Goal: Communication & Community: Answer question/provide support

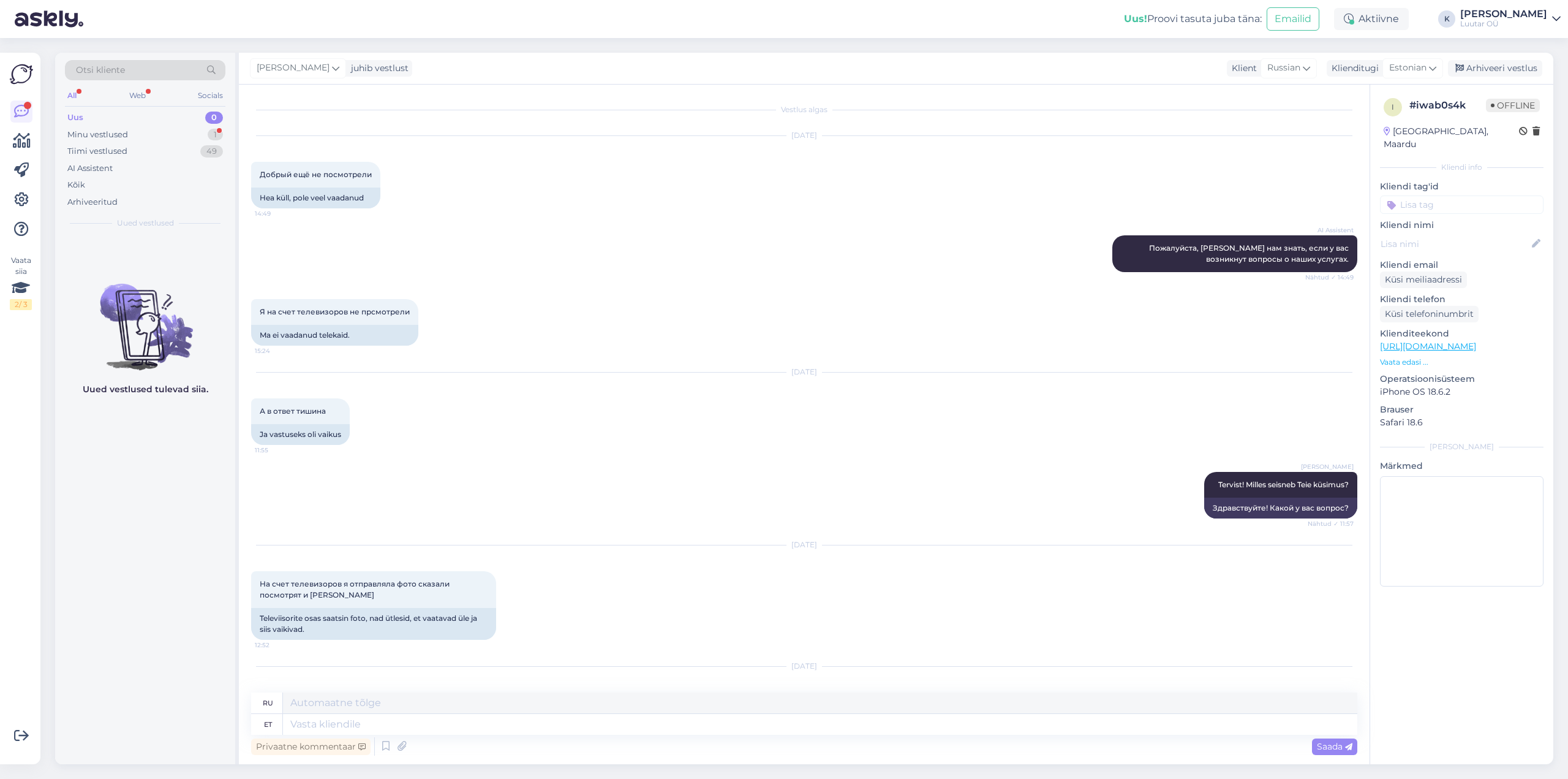
scroll to position [214, 0]
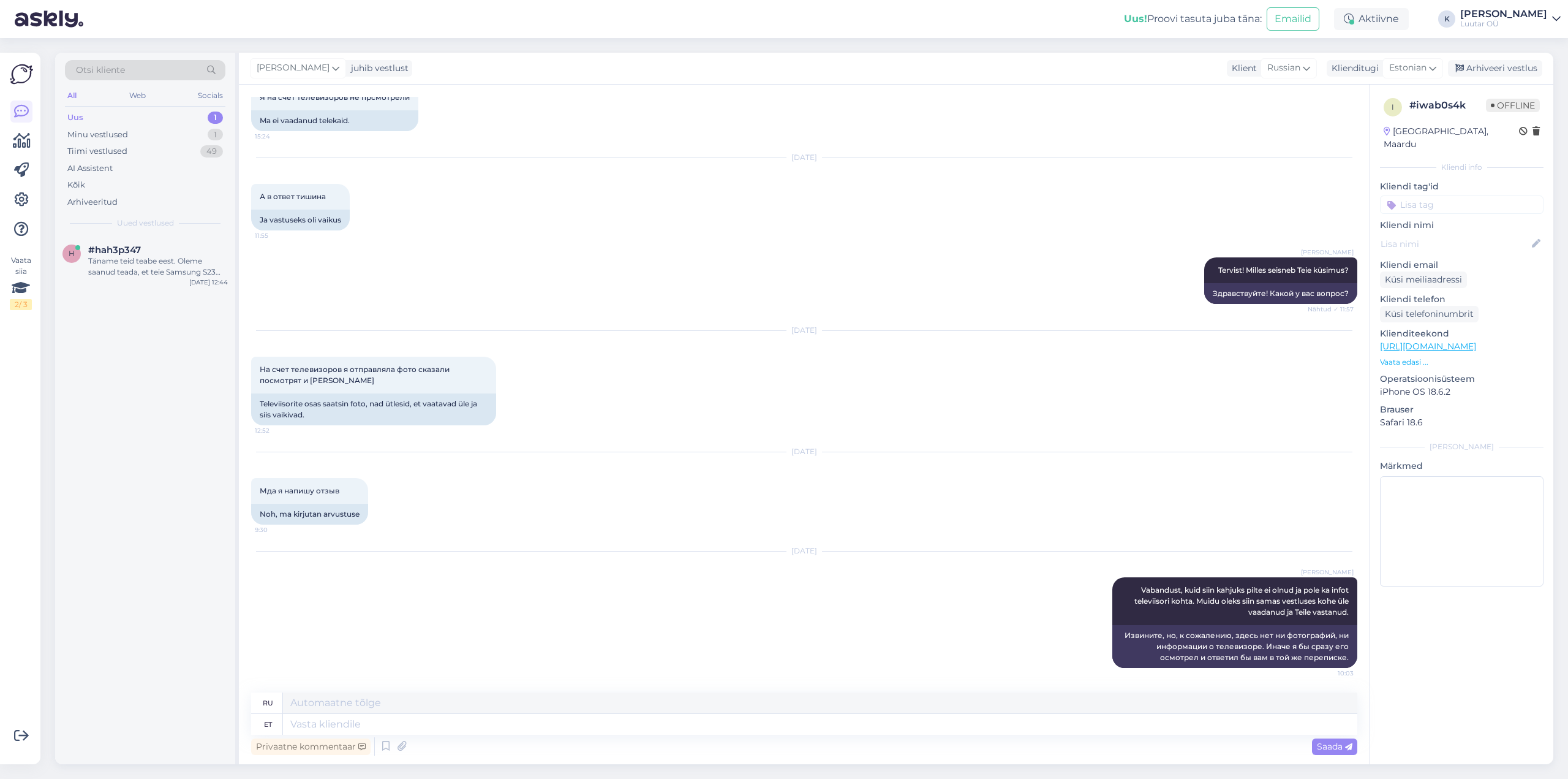
click at [75, 115] on div "Uus" at bounding box center [75, 117] width 16 height 12
click at [105, 247] on span "#hah3p347" at bounding box center [115, 249] width 53 height 11
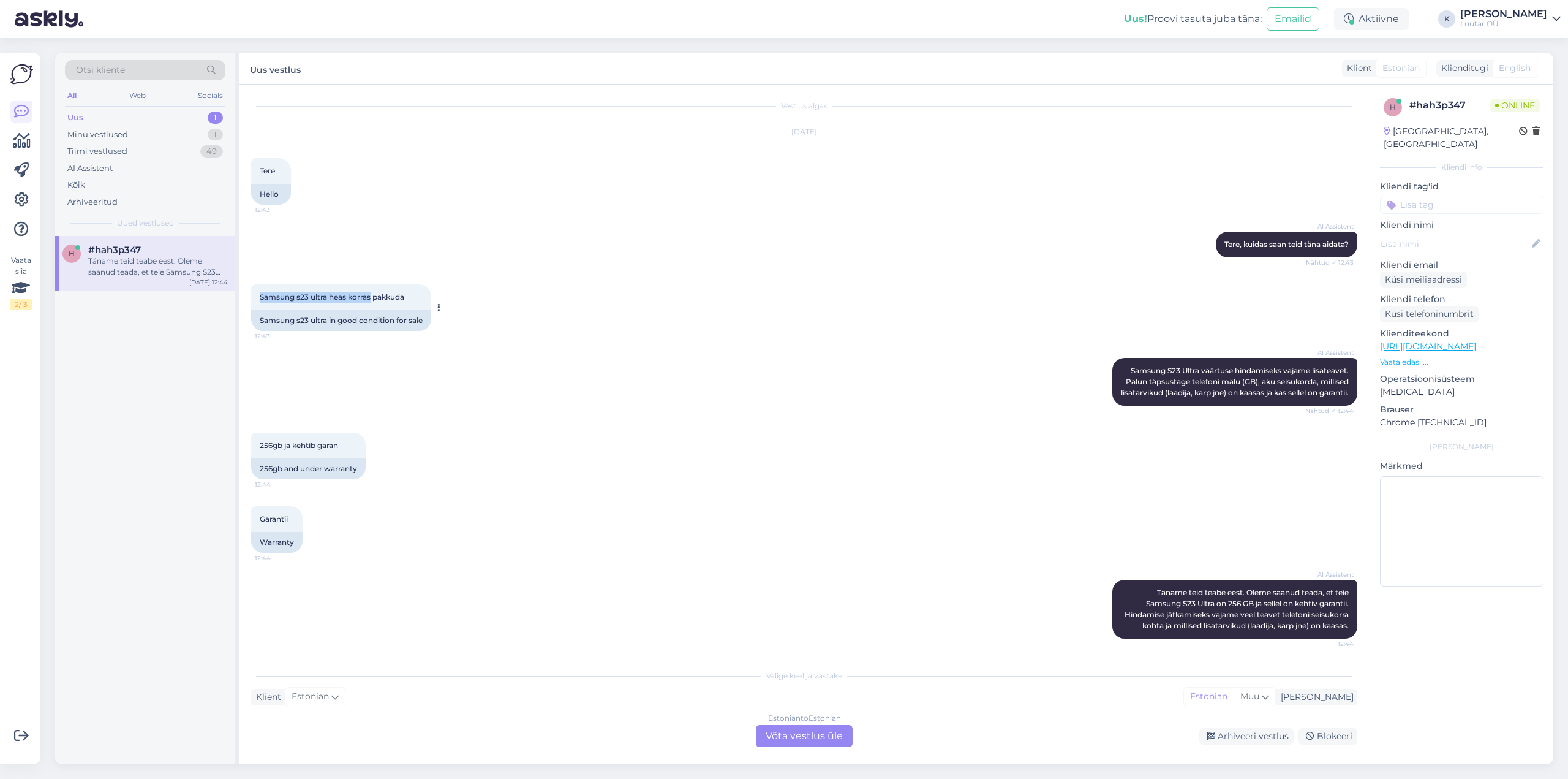
drag, startPoint x: 258, startPoint y: 270, endPoint x: 372, endPoint y: 274, distance: 114.1
click at [372, 285] on div "Samsung s23 ultra heas korras pakkuda 12:43" at bounding box center [341, 297] width 180 height 26
copy span "Samsung s23 ultra heas korras"
click at [800, 735] on div "Estonian to Estonian Võta vestlus üle" at bounding box center [804, 736] width 97 height 22
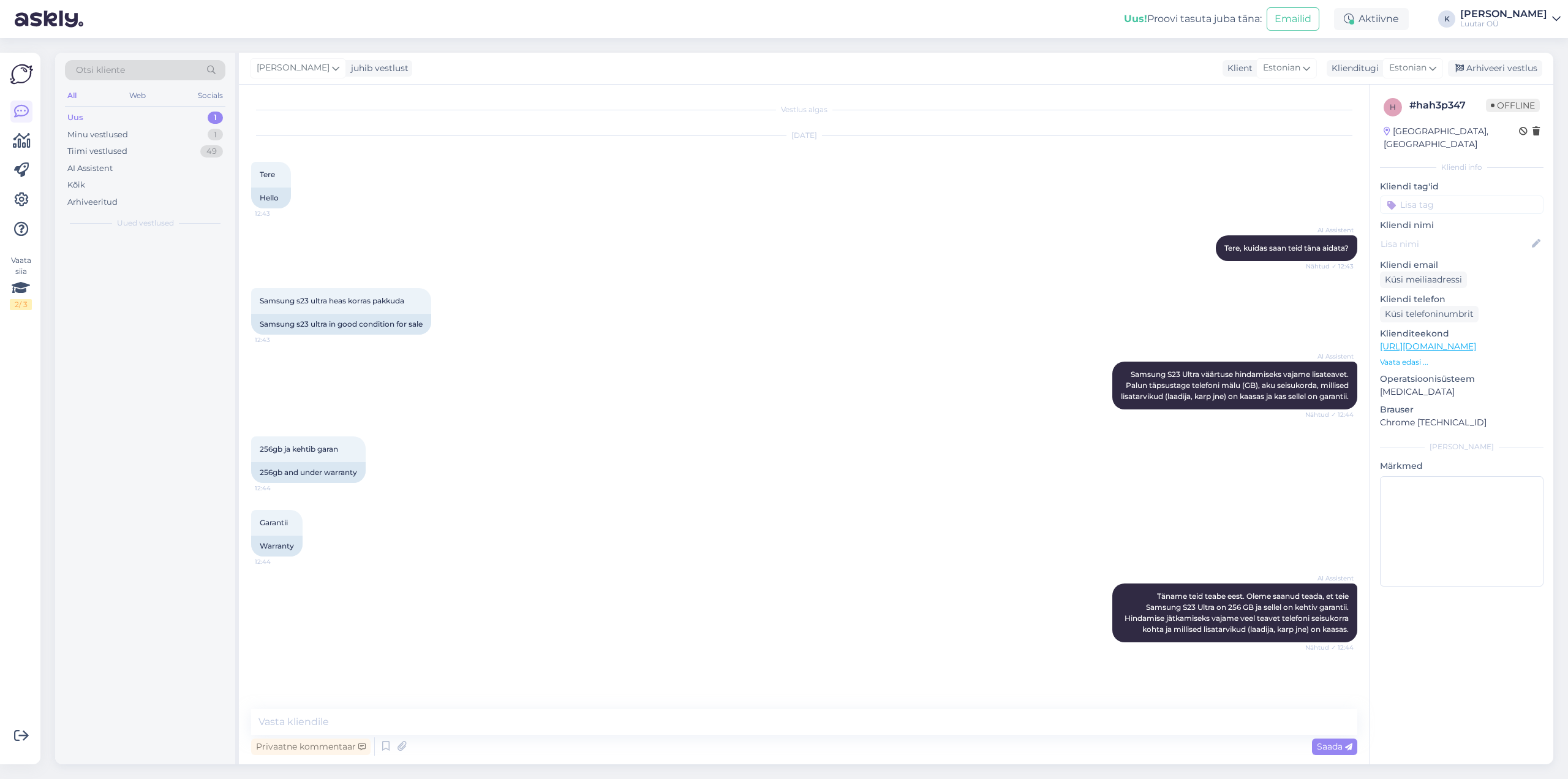
scroll to position [0, 0]
click at [614, 721] on textarea at bounding box center [804, 721] width 1107 height 26
type textarea "Tere!"
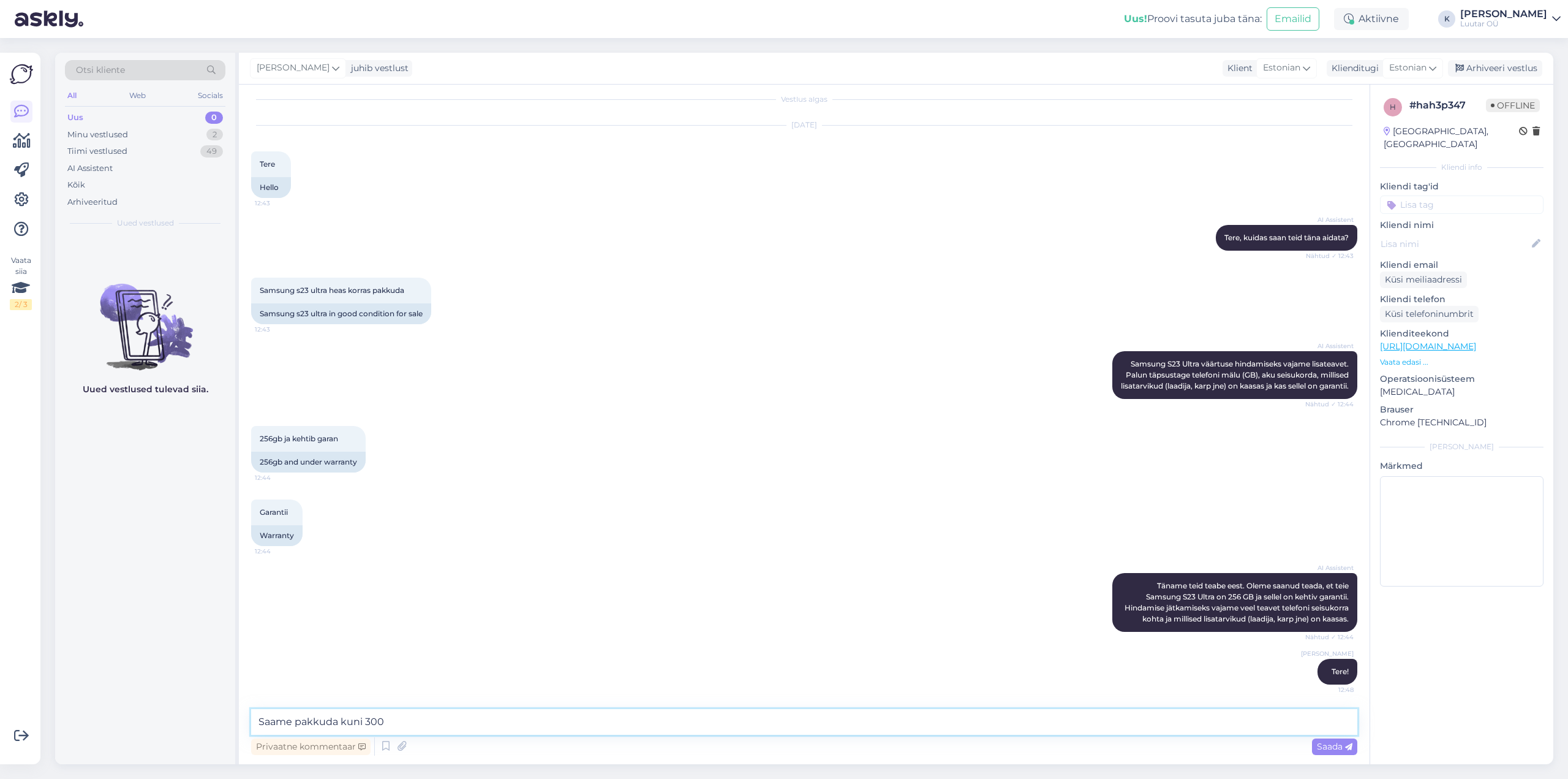
type textarea "Saame pakkuda kuni 300€"
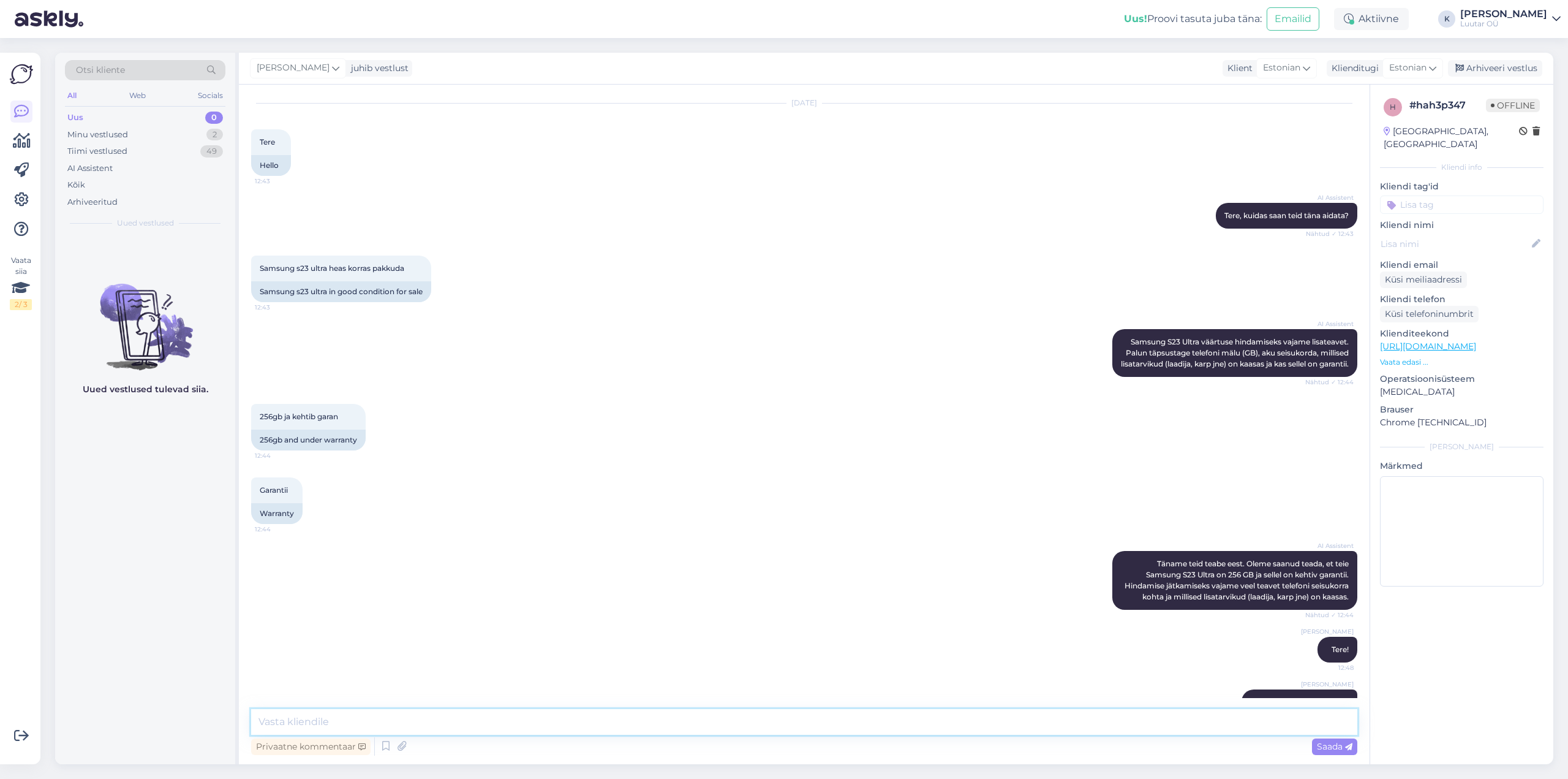
scroll to position [85, 0]
